Goal: Book appointment/travel/reservation

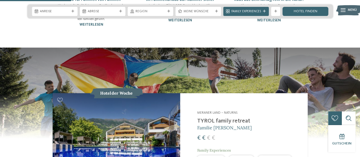
scroll to position [427, 0]
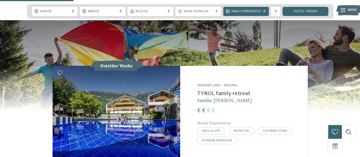
click at [160, 90] on img at bounding box center [116, 114] width 127 height 96
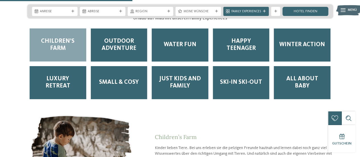
scroll to position [768, 0]
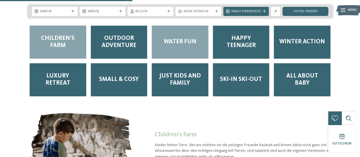
click at [184, 31] on div "Water Fun" at bounding box center [180, 42] width 57 height 33
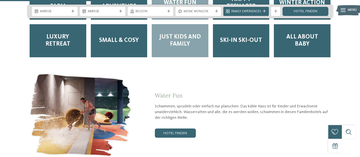
scroll to position [825, 0]
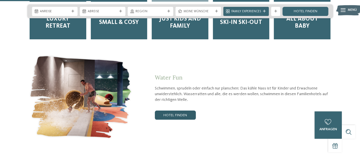
click at [174, 110] on link "Hotel finden" at bounding box center [175, 114] width 41 height 9
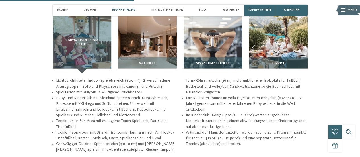
scroll to position [626, 0]
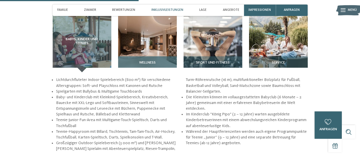
click at [161, 62] on h3 "Wellness" at bounding box center [147, 63] width 54 height 4
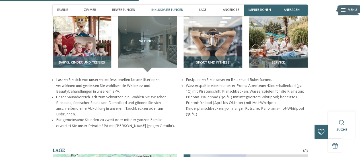
click at [86, 56] on div "Babys, Kinder und Teenies" at bounding box center [82, 64] width 59 height 16
